Goal: Task Accomplishment & Management: Use online tool/utility

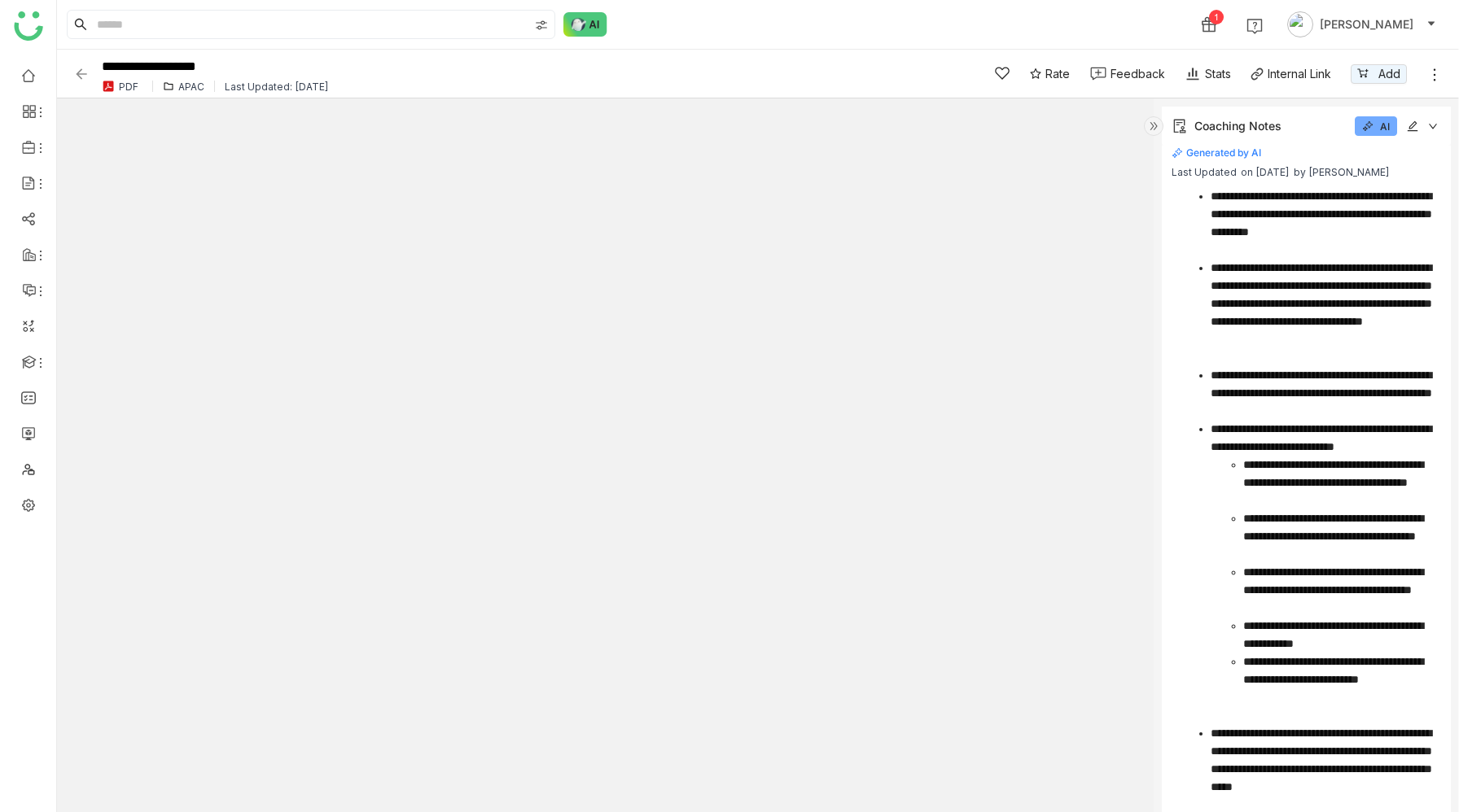
click at [1437, 128] on div "Coaching Notes AI" at bounding box center [1306, 126] width 289 height 39
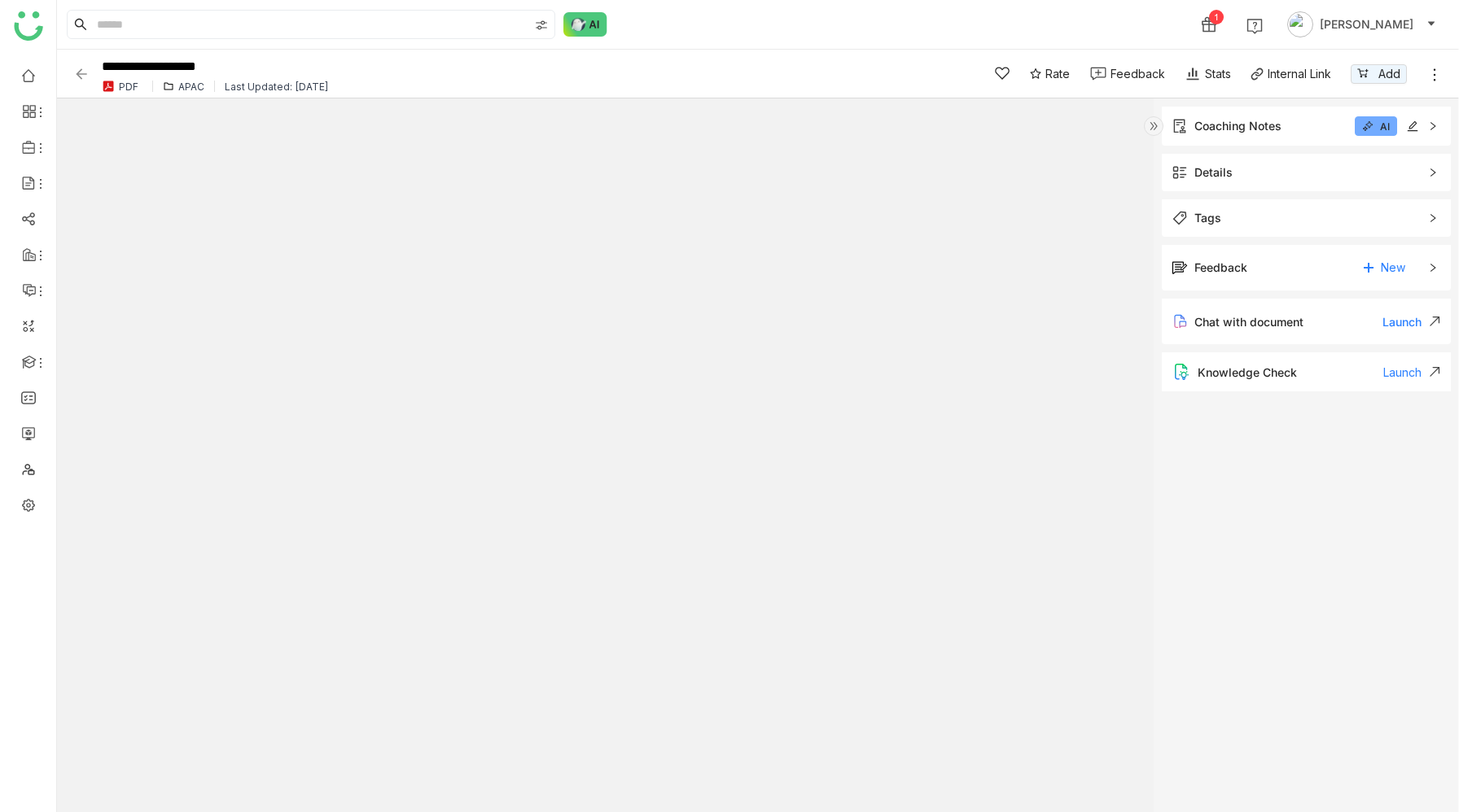
click at [1262, 222] on span "Tags" at bounding box center [1295, 217] width 247 height 18
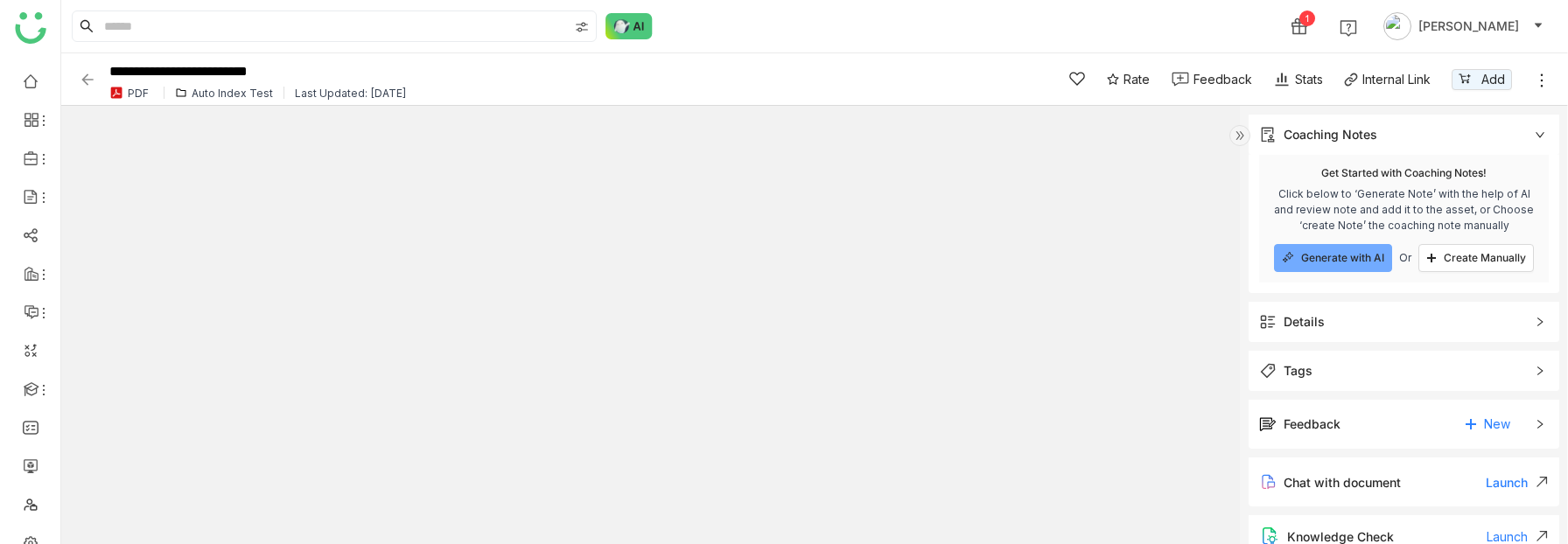
click at [1329, 370] on span "Tags" at bounding box center [1392, 370] width 265 height 19
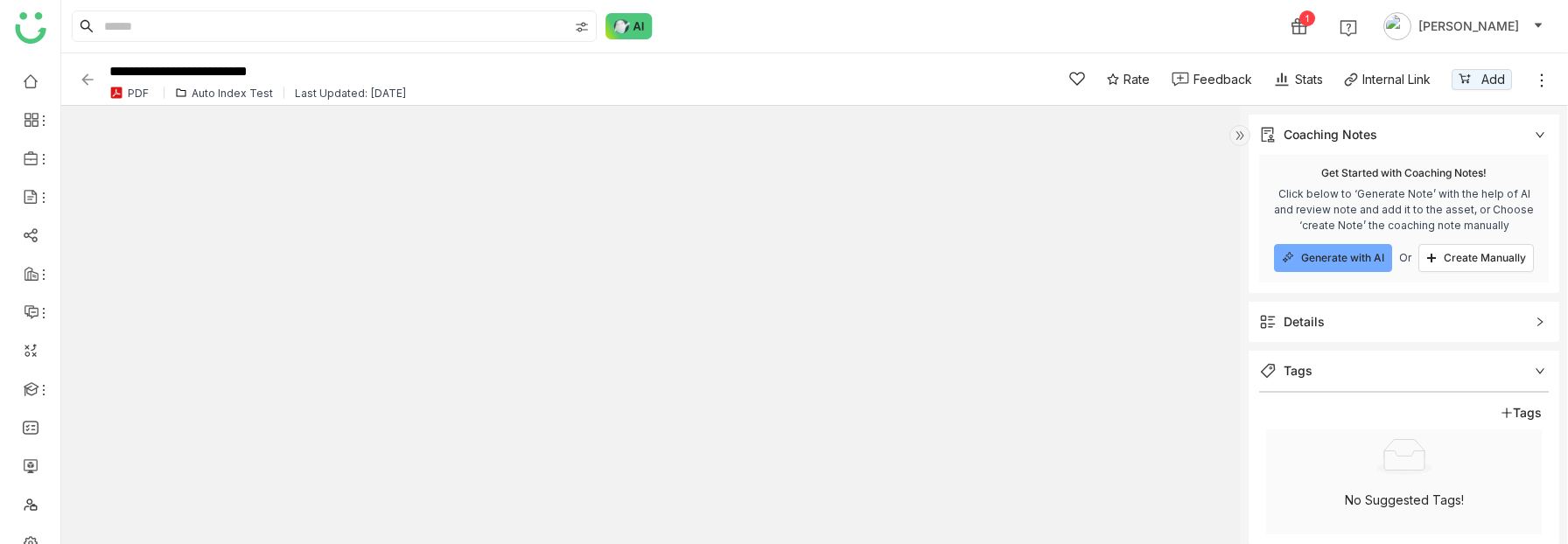
scroll to position [175, 0]
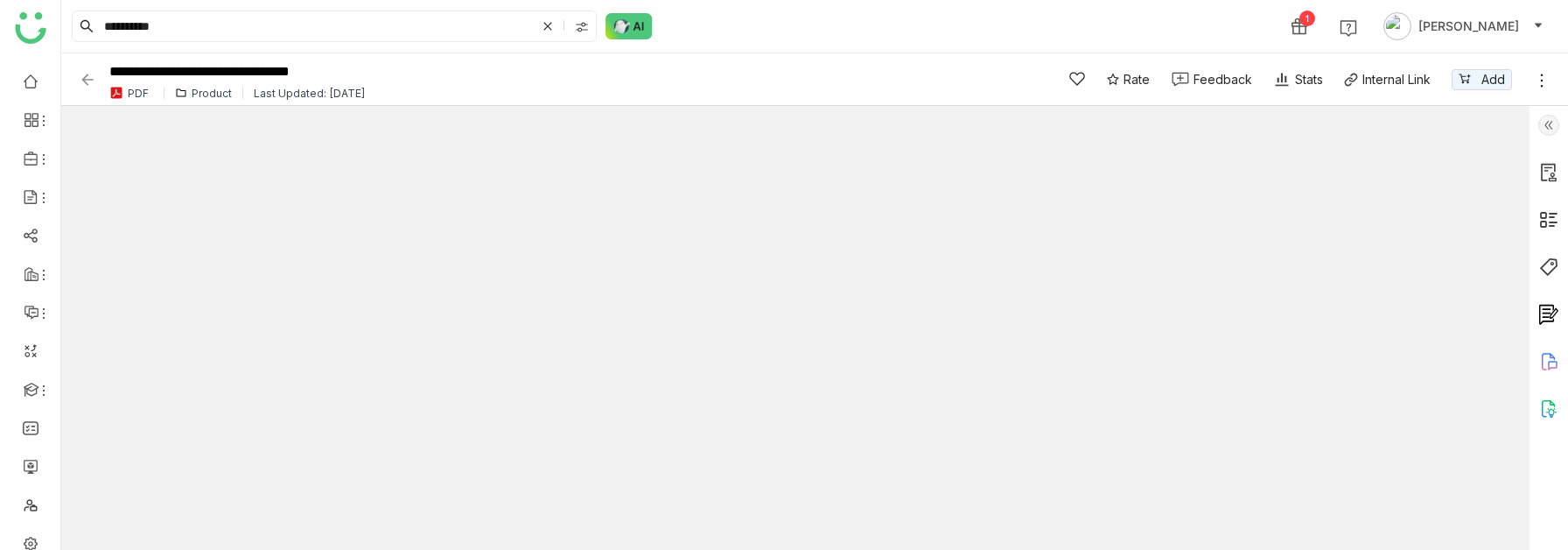
click at [1554, 266] on img at bounding box center [1548, 266] width 21 height 21
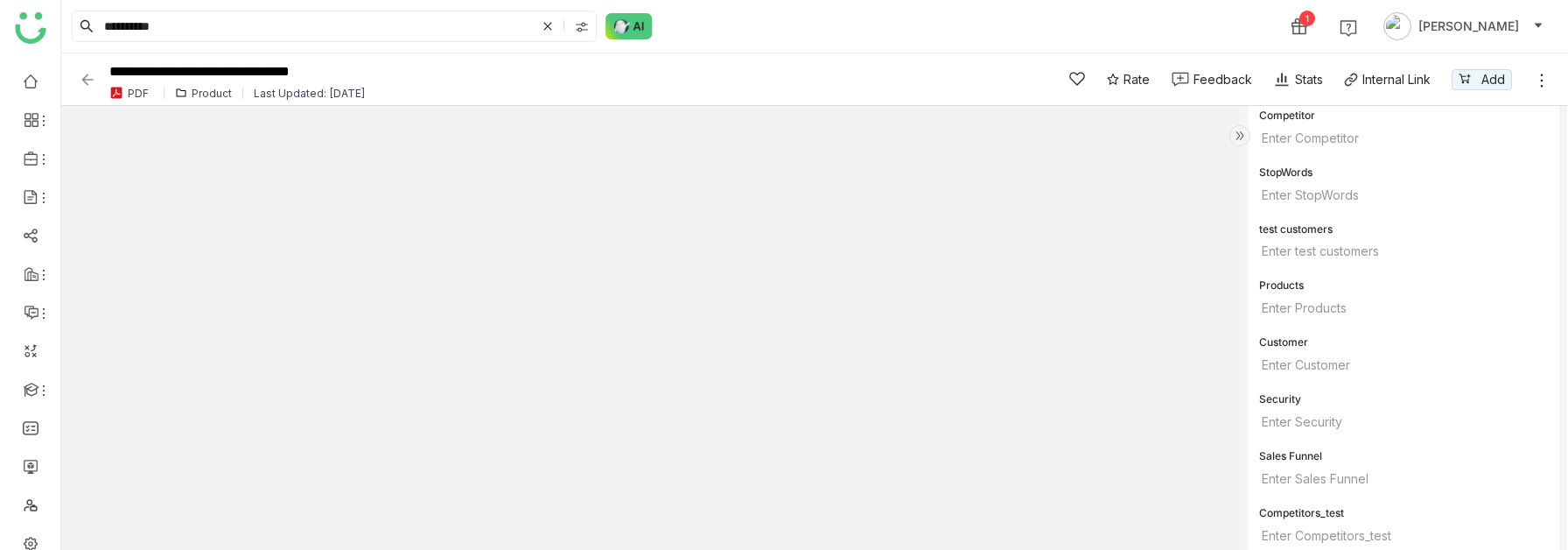
scroll to position [200, 0]
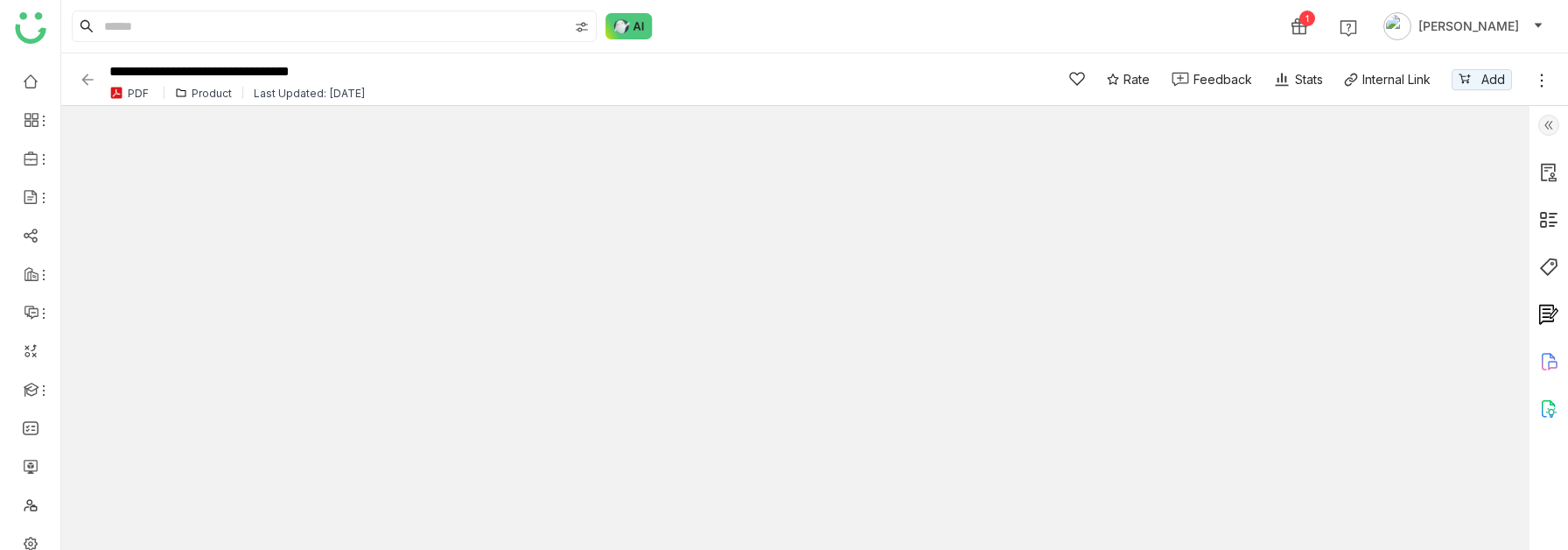
click at [1547, 219] on img at bounding box center [1548, 219] width 21 height 21
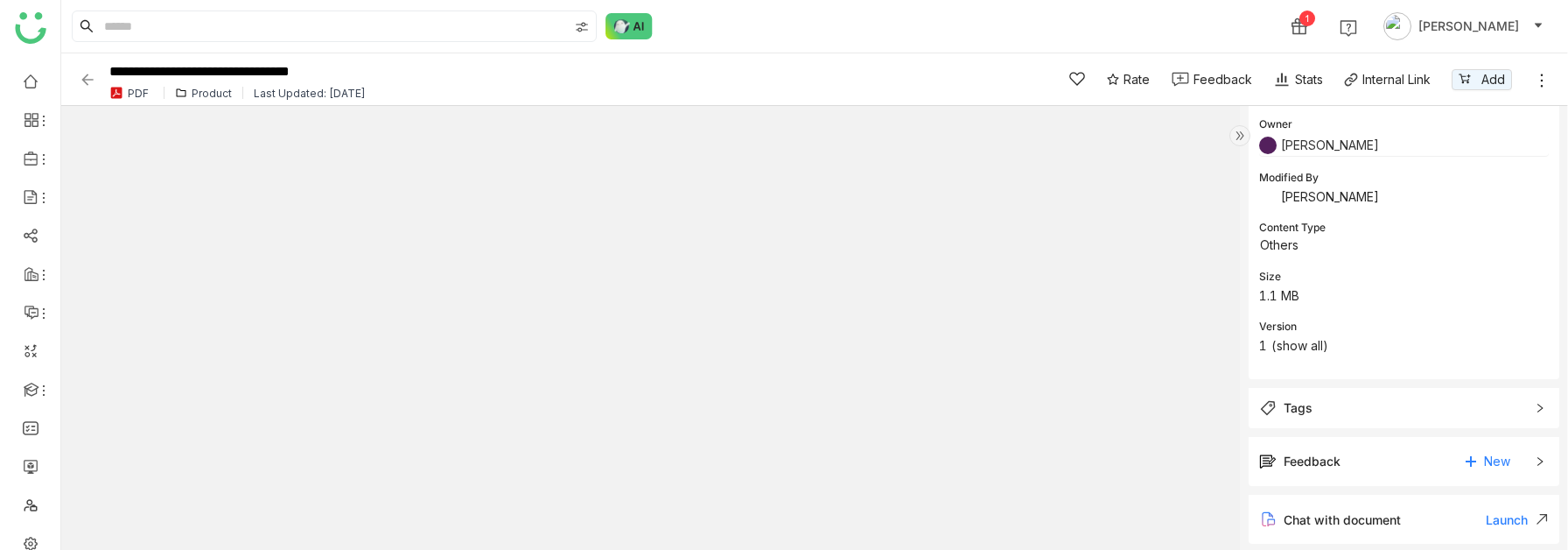
scroll to position [200, 0]
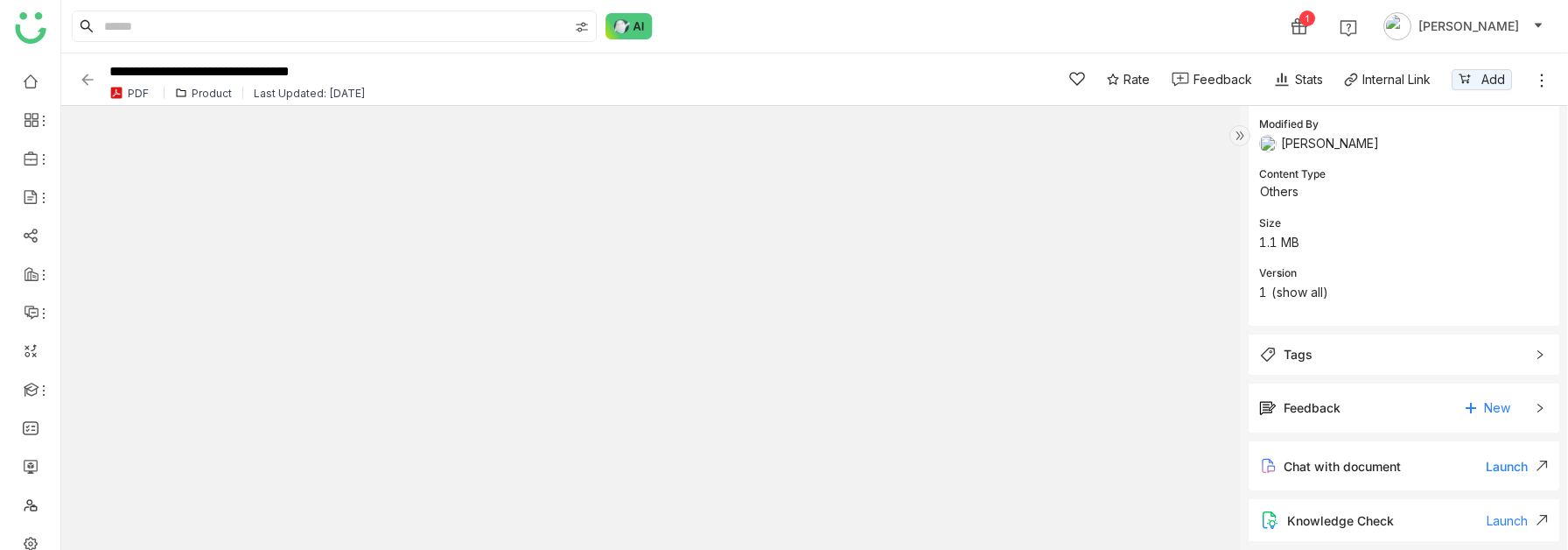
click at [1382, 354] on span "Tags" at bounding box center [1392, 354] width 265 height 19
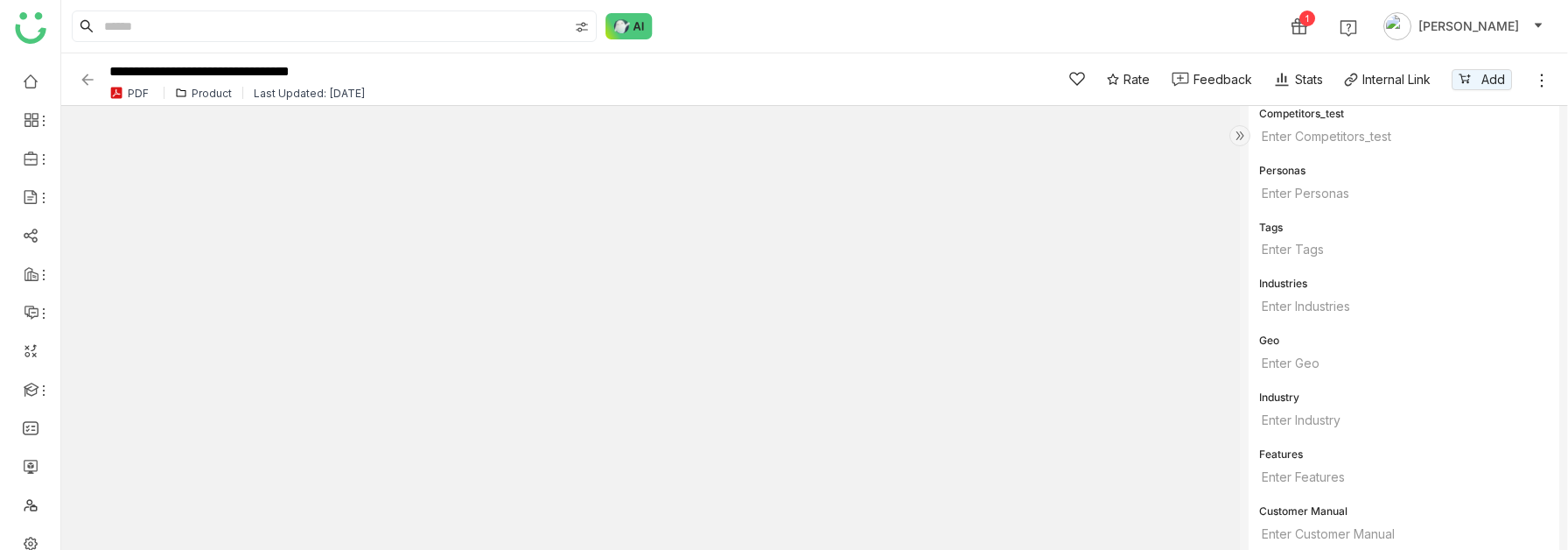
scroll to position [1052, 0]
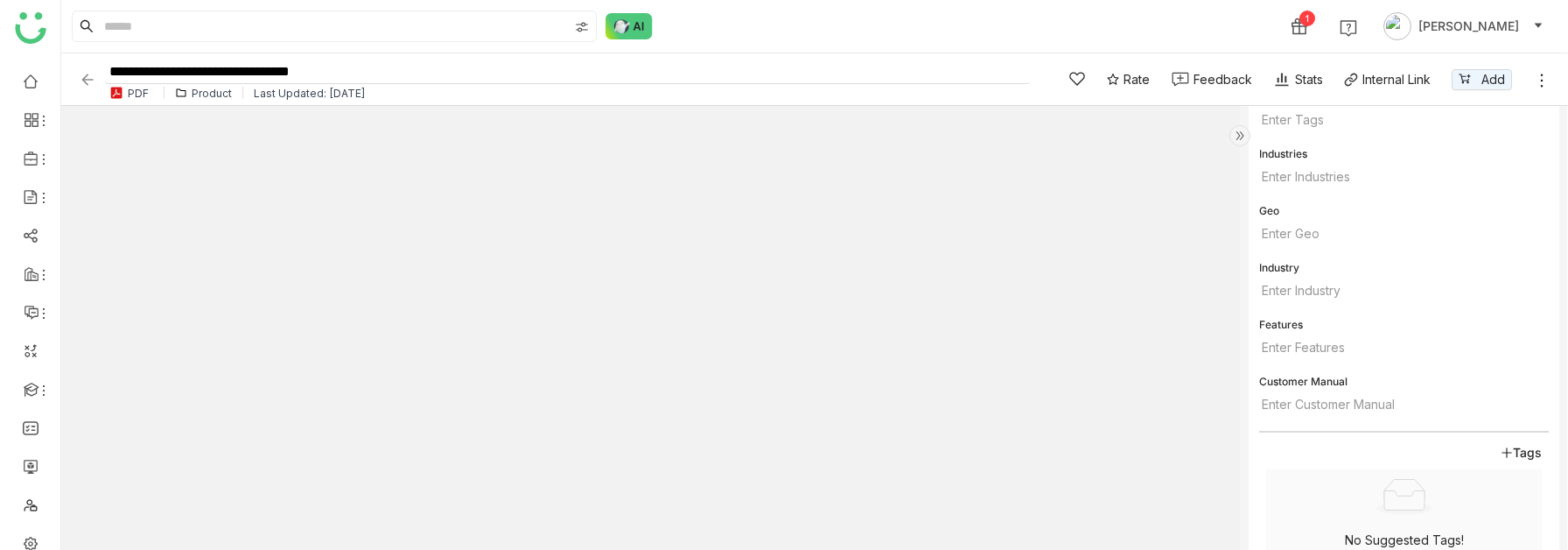
click at [392, 74] on input "**********" at bounding box center [567, 72] width 924 height 23
type input "**********"
click at [847, 34] on div "1 Hemalatha Balaji" at bounding box center [814, 26] width 1507 height 52
